Goal: Communication & Community: Answer question/provide support

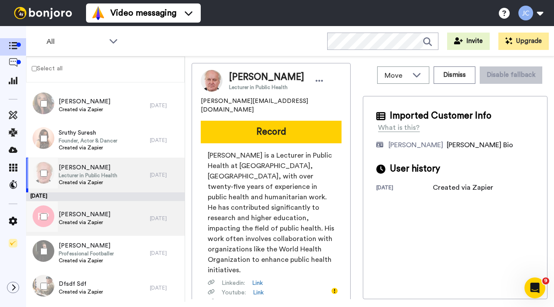
scroll to position [1002, 0]
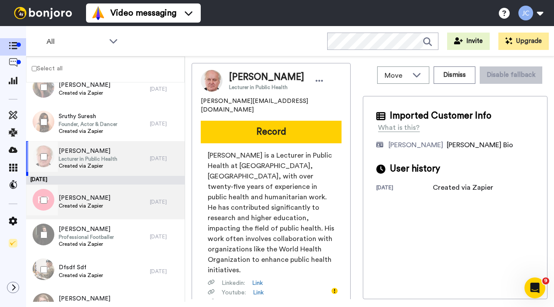
click at [106, 206] on div "[PERSON_NAME] Created via Zapier" at bounding box center [88, 202] width 124 height 35
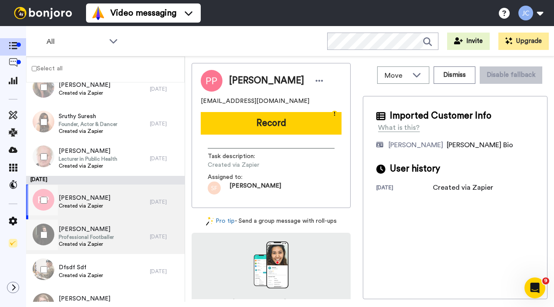
click at [100, 232] on span "[PERSON_NAME]" at bounding box center [86, 229] width 55 height 9
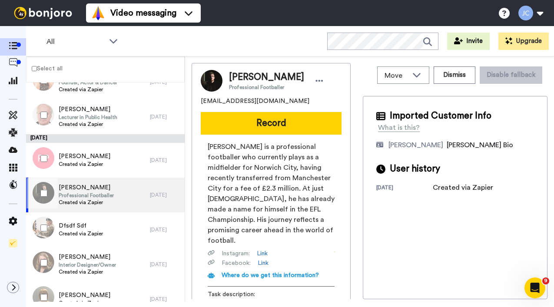
scroll to position [1071, 0]
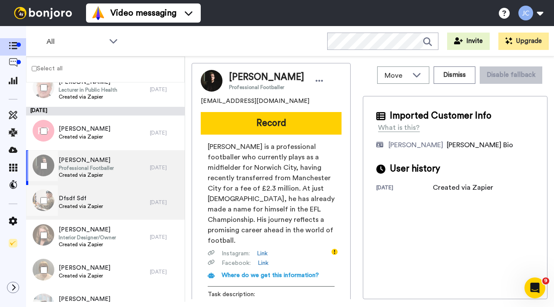
click at [96, 199] on span "Dfsdf Sdf" at bounding box center [81, 198] width 44 height 9
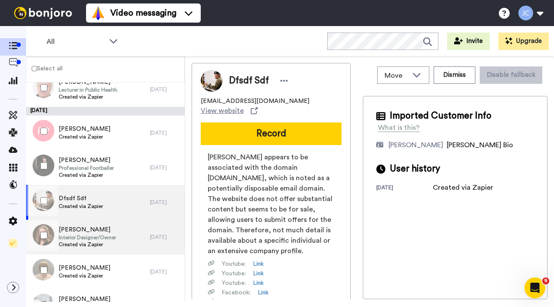
click at [91, 233] on span "Dawn Reeves" at bounding box center [87, 230] width 57 height 9
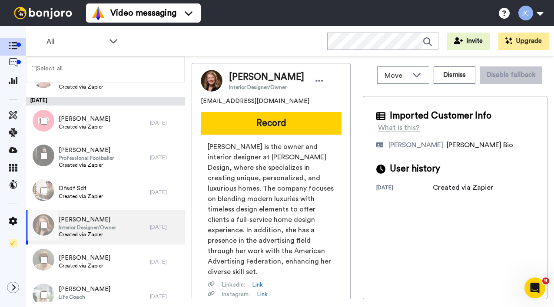
scroll to position [1094, 0]
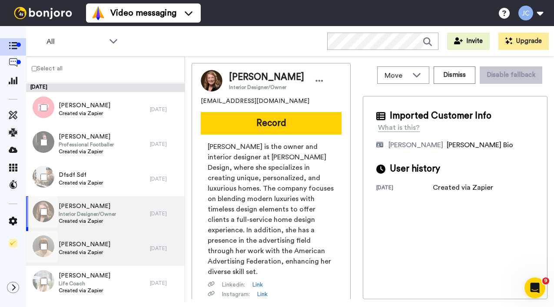
click at [90, 250] on span "Created via Zapier" at bounding box center [85, 252] width 52 height 7
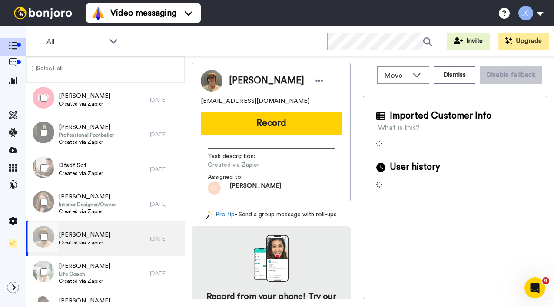
scroll to position [1117, 0]
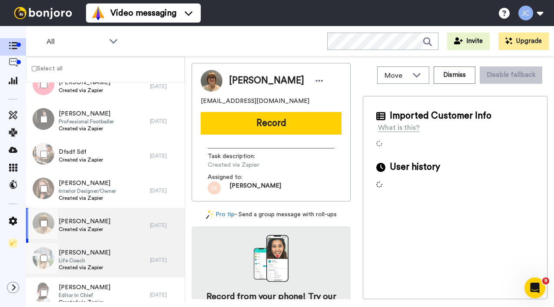
click at [89, 259] on span "Life Coach" at bounding box center [85, 260] width 52 height 7
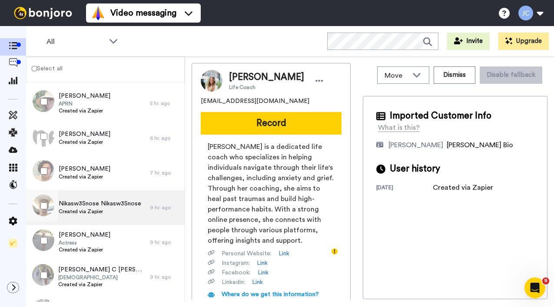
scroll to position [206, 0]
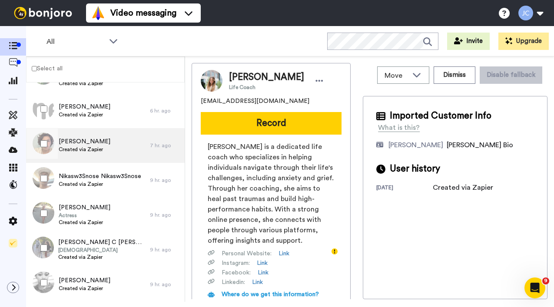
click at [86, 151] on span "Created via Zapier" at bounding box center [85, 149] width 52 height 7
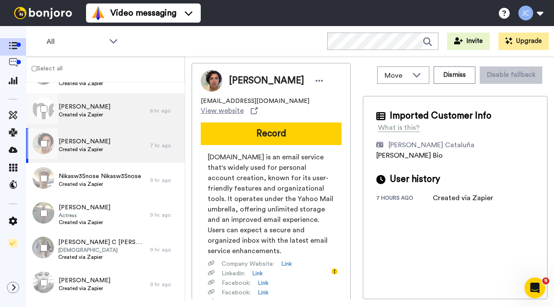
click at [94, 107] on span "Sue Sloan" at bounding box center [85, 107] width 52 height 9
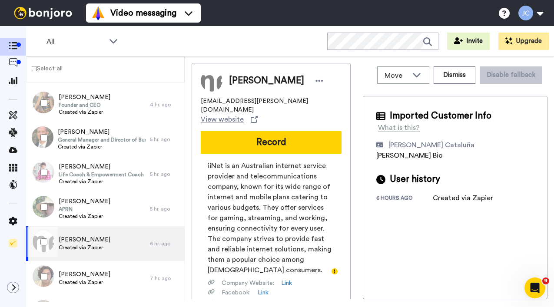
scroll to position [152, 0]
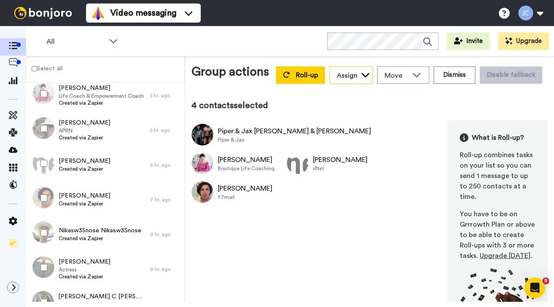
click at [337, 81] on div "Assign" at bounding box center [347, 75] width 21 height 10
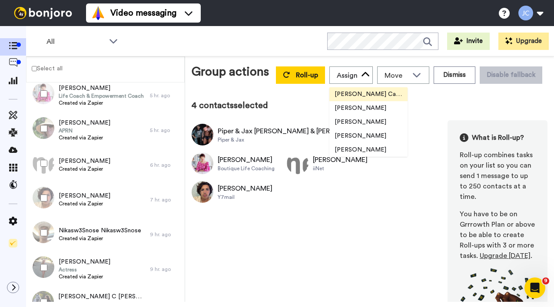
click at [337, 99] on span "[PERSON_NAME] Cataluña" at bounding box center [368, 94] width 78 height 9
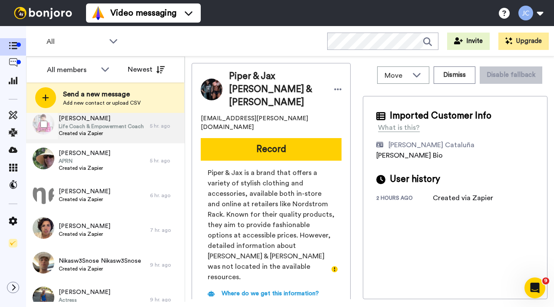
click at [106, 139] on div "ROSE ILIOSKI Life Coach & Empowerment Coach Created via Zapier" at bounding box center [88, 126] width 124 height 35
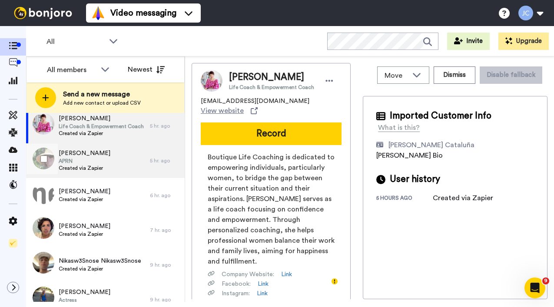
click at [100, 164] on span "APRN" at bounding box center [85, 161] width 52 height 7
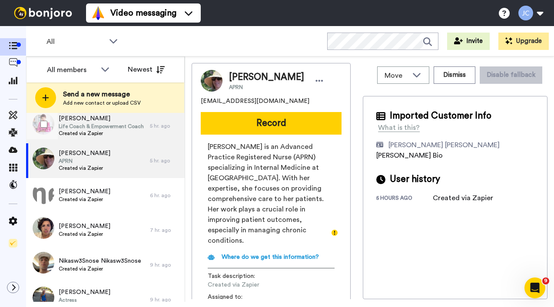
click at [93, 133] on span "Created via Zapier" at bounding box center [101, 133] width 85 height 7
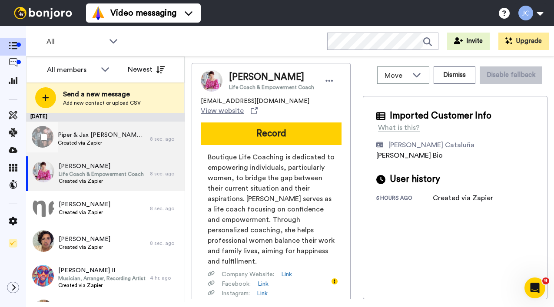
click at [94, 135] on span "Piper & Jax Dodd & Rothenberger" at bounding box center [102, 135] width 88 height 9
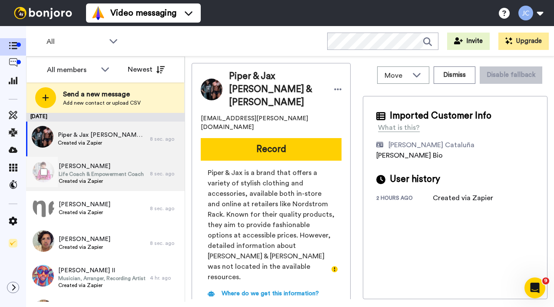
click at [85, 185] on div "ROSE ILIOSKI Life Coach & Empowerment Coach Created via Zapier" at bounding box center [101, 173] width 85 height 23
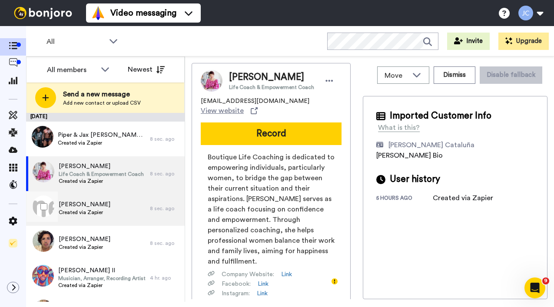
click at [82, 208] on span "Sue Sloan" at bounding box center [85, 204] width 52 height 9
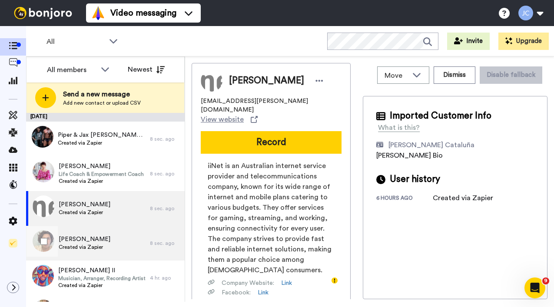
click at [84, 242] on span "WILLIAM PORTER" at bounding box center [85, 239] width 52 height 9
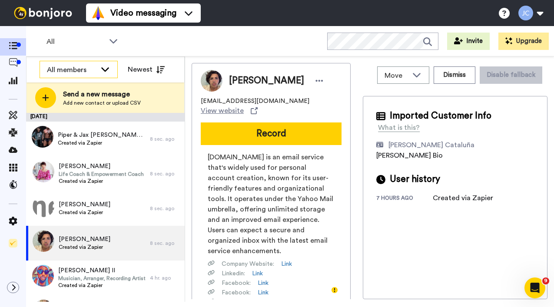
click at [69, 74] on div "All members" at bounding box center [72, 70] width 50 height 10
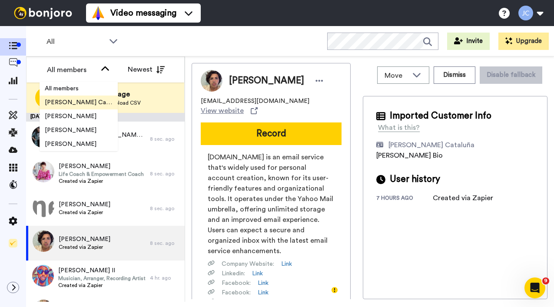
click at [70, 100] on span "[PERSON_NAME] Cataluña" at bounding box center [79, 102] width 78 height 9
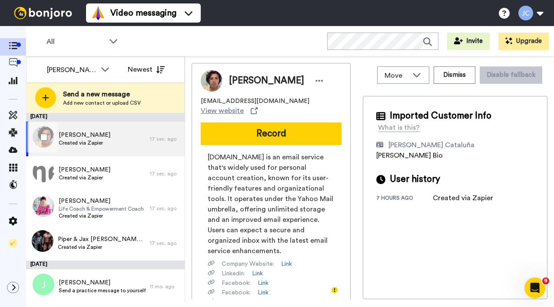
click at [104, 140] on span "Created via Zapier" at bounding box center [85, 143] width 52 height 7
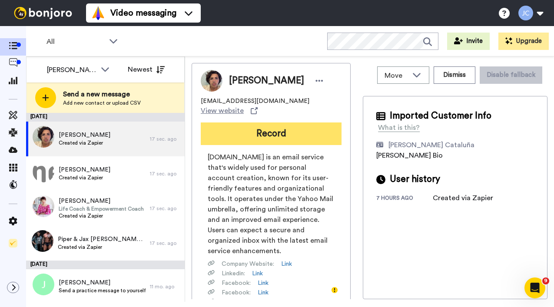
click at [279, 127] on button "Record" at bounding box center [271, 134] width 141 height 23
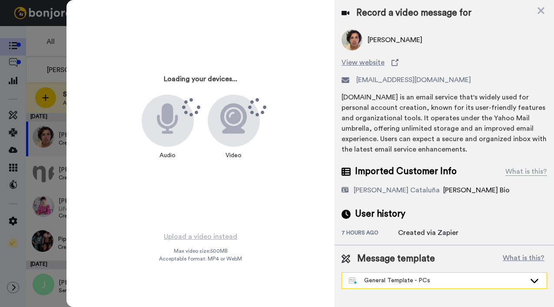
click at [384, 280] on div "General Template - PCs" at bounding box center [437, 280] width 177 height 9
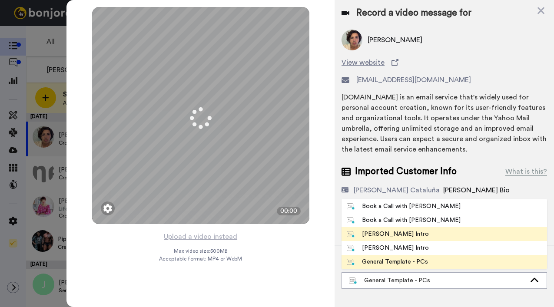
click at [382, 234] on div "Josephine Bonjoro Intro" at bounding box center [388, 234] width 82 height 9
click at [382, 234] on div "Record a video message for WILLIAM PORTER View website williamporter@y7mail.com…" at bounding box center [444, 153] width 219 height 307
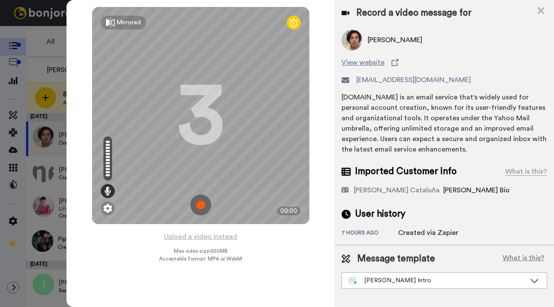
click at [204, 236] on button "Upload a video instead" at bounding box center [200, 236] width 79 height 11
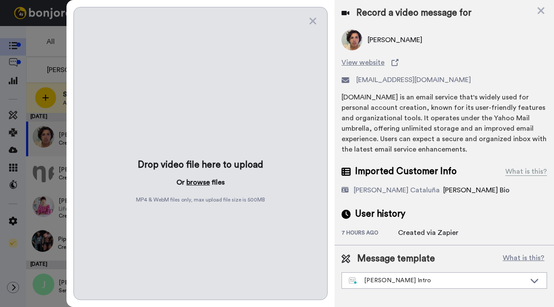
click at [190, 182] on button "browse" at bounding box center [197, 182] width 23 height 10
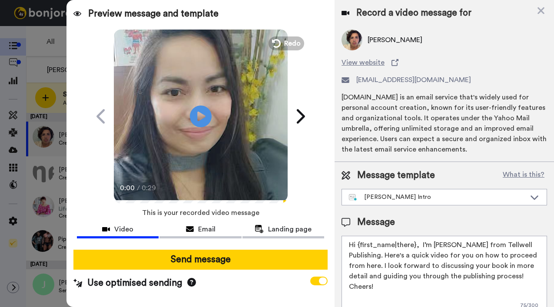
drag, startPoint x: 358, startPoint y: 246, endPoint x: 414, endPoint y: 244, distance: 56.1
click at [414, 244] on textarea "Hi {first_name|there}, I’m Joe from Tellwell Publishing. Here's a quick video f…" at bounding box center [445, 275] width 206 height 78
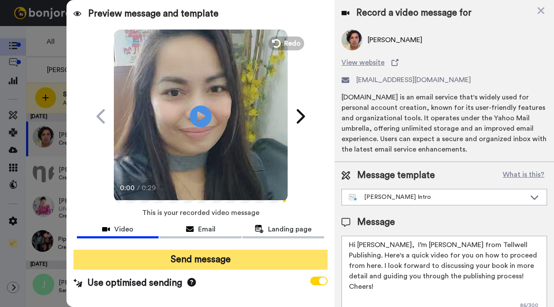
type textarea "Hi William, I’m Joe from Tellwell Publishing. Here's a quick video for you on h…"
click at [274, 259] on button "Send message" at bounding box center [200, 260] width 254 height 20
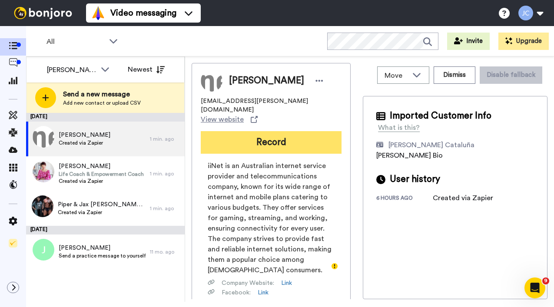
click at [285, 131] on button "Record" at bounding box center [271, 142] width 141 height 23
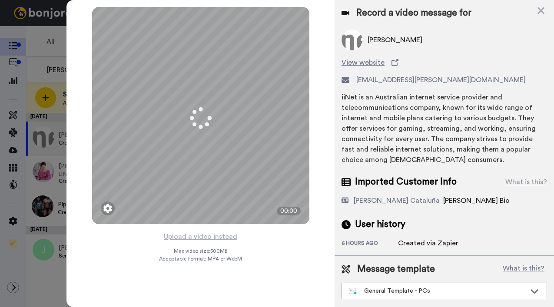
drag, startPoint x: 385, startPoint y: 292, endPoint x: 379, endPoint y: 261, distance: 31.4
click at [385, 292] on div "General Template - PCs" at bounding box center [437, 291] width 177 height 9
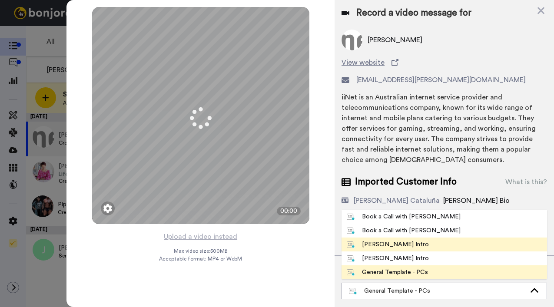
click at [380, 243] on div "Josephine Bonjoro Intro" at bounding box center [388, 244] width 82 height 9
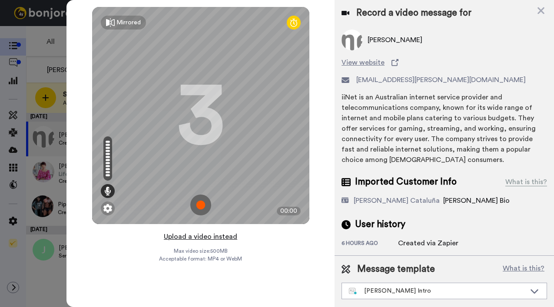
click at [219, 235] on button "Upload a video instead" at bounding box center [200, 236] width 79 height 11
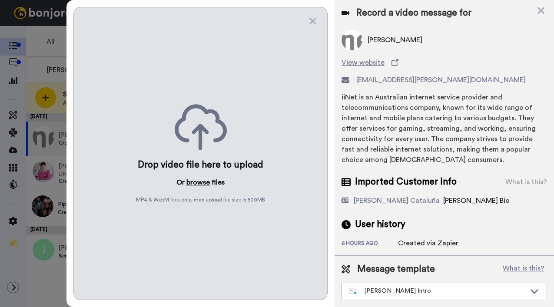
click at [194, 179] on button "browse" at bounding box center [197, 182] width 23 height 10
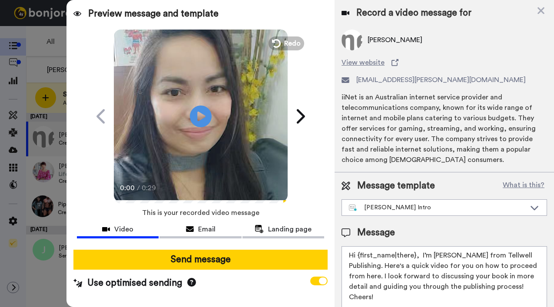
drag, startPoint x: 358, startPoint y: 257, endPoint x: 415, endPoint y: 257, distance: 56.5
click at [415, 257] on textarea "Hi {first_name|there}, I’m Joe from Tellwell Publishing. Here's a quick video f…" at bounding box center [445, 285] width 206 height 78
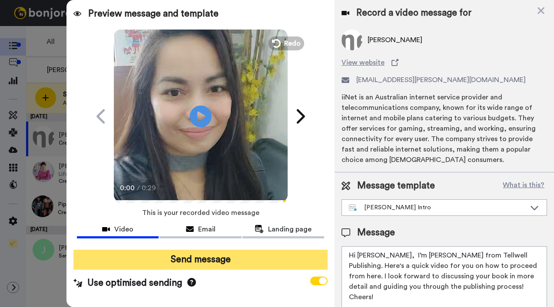
type textarea "Hi Sue, I’m Joe from Tellwell Publishing. Here's a quick video for you on how t…"
click at [235, 262] on button "Send message" at bounding box center [200, 260] width 254 height 20
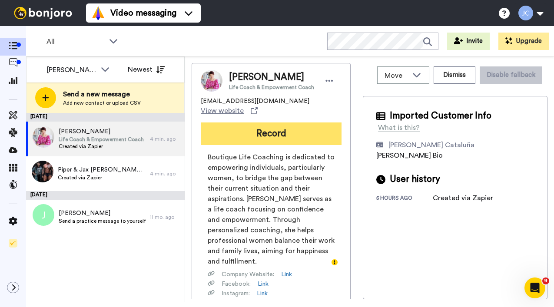
click at [298, 143] on button "Record" at bounding box center [271, 134] width 141 height 23
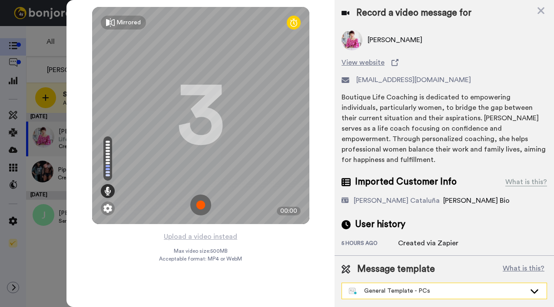
click at [389, 287] on div "General Template - PCs" at bounding box center [437, 291] width 177 height 9
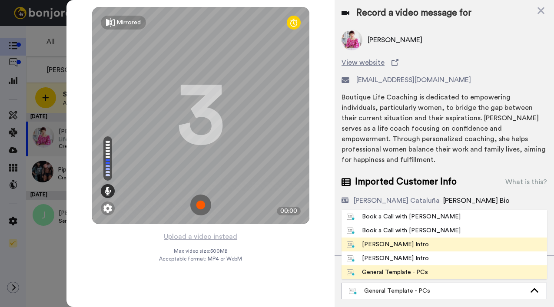
click at [382, 240] on div "[PERSON_NAME] Intro" at bounding box center [388, 244] width 82 height 9
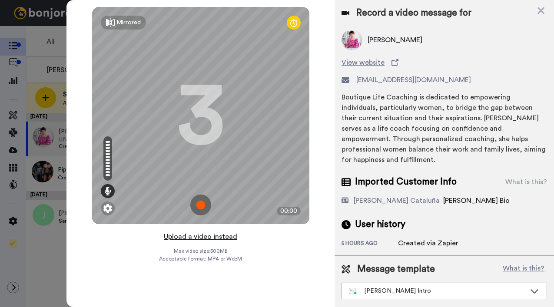
click at [228, 235] on button "Upload a video instead" at bounding box center [200, 236] width 79 height 11
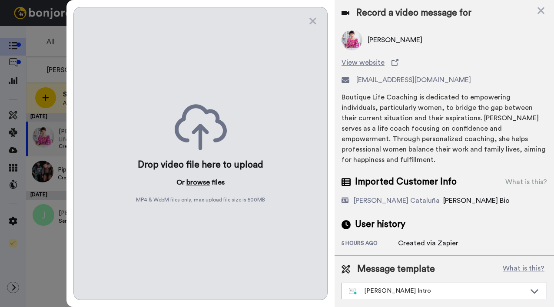
click at [206, 183] on button "browse" at bounding box center [197, 182] width 23 height 10
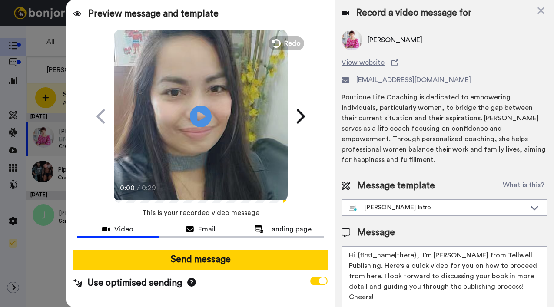
drag, startPoint x: 359, startPoint y: 255, endPoint x: 412, endPoint y: 256, distance: 53.5
click at [412, 256] on textarea "Hi {first_name|there}, I’m [PERSON_NAME] from Tellwell Publishing. Here's a qui…" at bounding box center [445, 285] width 206 height 78
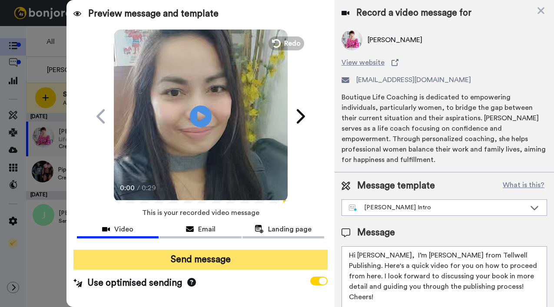
type textarea "Hi Rose, I’m Joe from Tellwell Publishing. Here's a quick video for you on how …"
click at [292, 254] on button "Send message" at bounding box center [200, 260] width 254 height 20
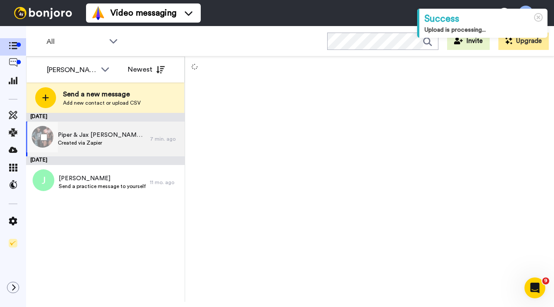
click at [119, 142] on span "Created via Zapier" at bounding box center [102, 143] width 88 height 7
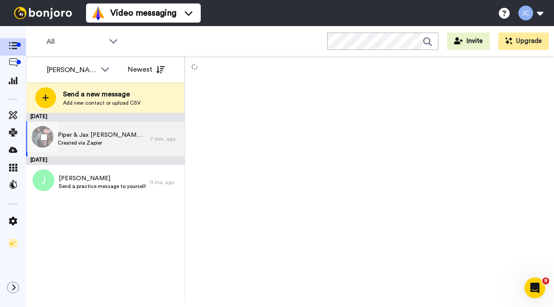
click at [90, 136] on span "Piper & Jax [PERSON_NAME] & [PERSON_NAME]" at bounding box center [102, 135] width 88 height 9
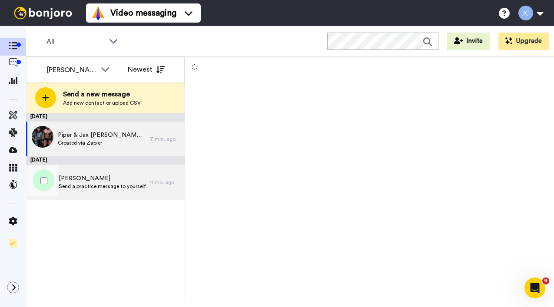
click at [82, 177] on span "[PERSON_NAME]" at bounding box center [102, 178] width 87 height 9
click at [86, 137] on span "Piper & Jax [PERSON_NAME] & [PERSON_NAME]" at bounding box center [102, 135] width 88 height 9
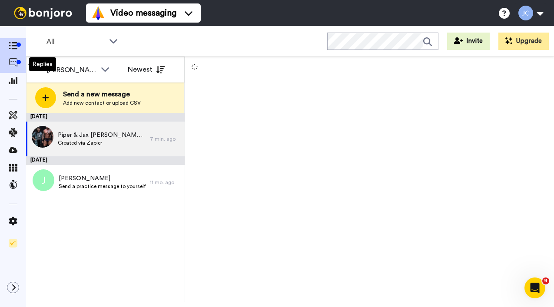
click at [13, 64] on icon at bounding box center [13, 62] width 9 height 9
click at [17, 45] on div at bounding box center [19, 45] width 4 height 4
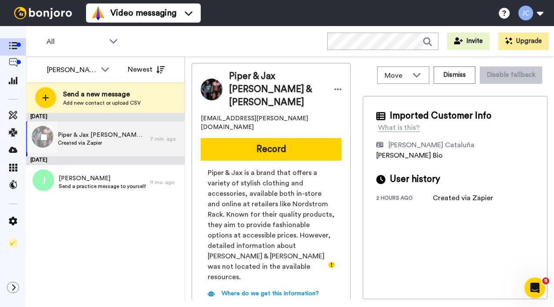
click at [99, 137] on span "Piper & Jax [PERSON_NAME] & [PERSON_NAME]" at bounding box center [102, 135] width 88 height 9
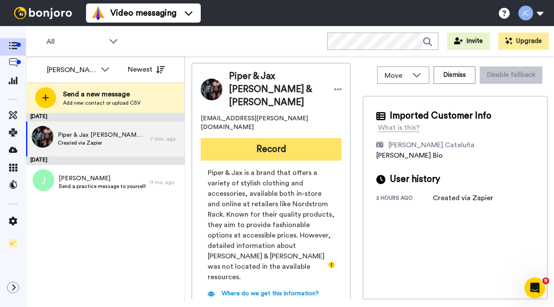
click at [230, 138] on button "Record" at bounding box center [271, 149] width 141 height 23
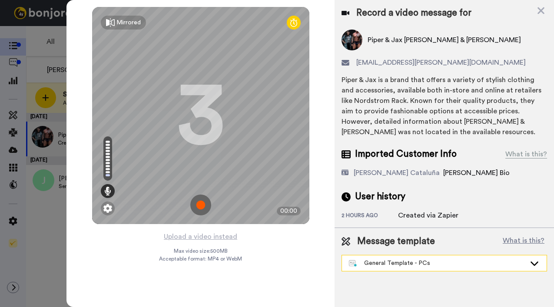
click at [385, 266] on div "General Template - PCs" at bounding box center [437, 263] width 177 height 9
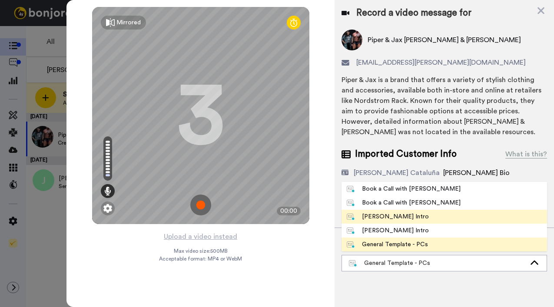
click at [391, 217] on div "[PERSON_NAME] Intro" at bounding box center [388, 217] width 82 height 9
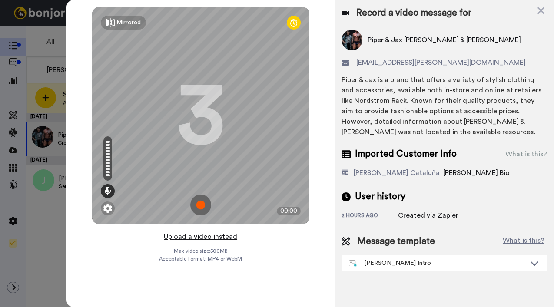
click at [200, 237] on button "Upload a video instead" at bounding box center [200, 236] width 79 height 11
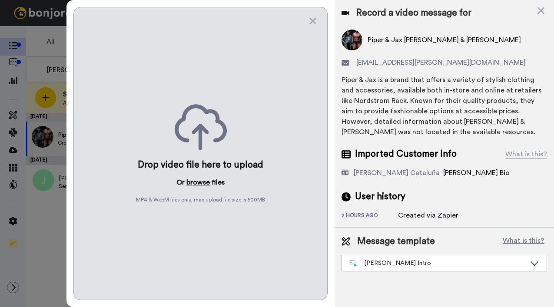
click at [191, 179] on button "browse" at bounding box center [197, 182] width 23 height 10
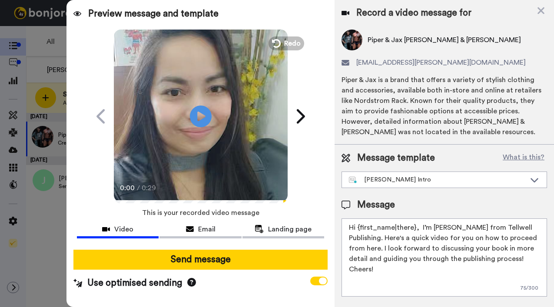
drag, startPoint x: 358, startPoint y: 228, endPoint x: 414, endPoint y: 229, distance: 55.7
click at [414, 228] on textarea "Hi {first_name|there}, I’m Joe from Tellwell Publishing. Here's a quick video f…" at bounding box center [445, 258] width 206 height 78
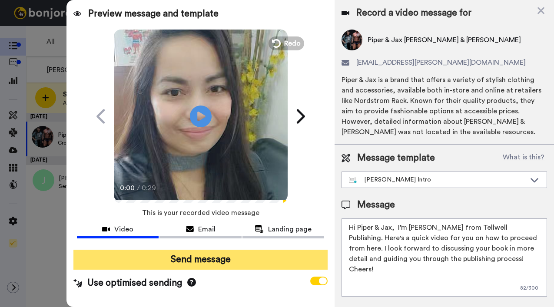
type textarea "Hi Piper & Jax, I’m Joe from Tellwell Publishing. Here's a quick video for you …"
click at [268, 257] on button "Send message" at bounding box center [200, 260] width 254 height 20
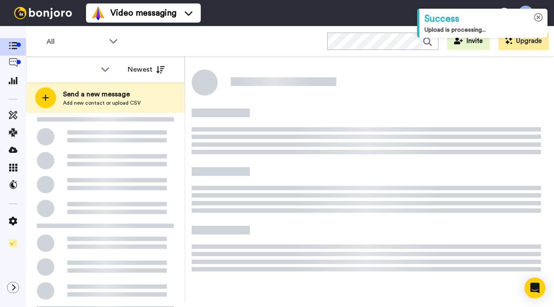
click at [539, 17] on icon at bounding box center [538, 17] width 9 height 9
